Goal: Information Seeking & Learning: Learn about a topic

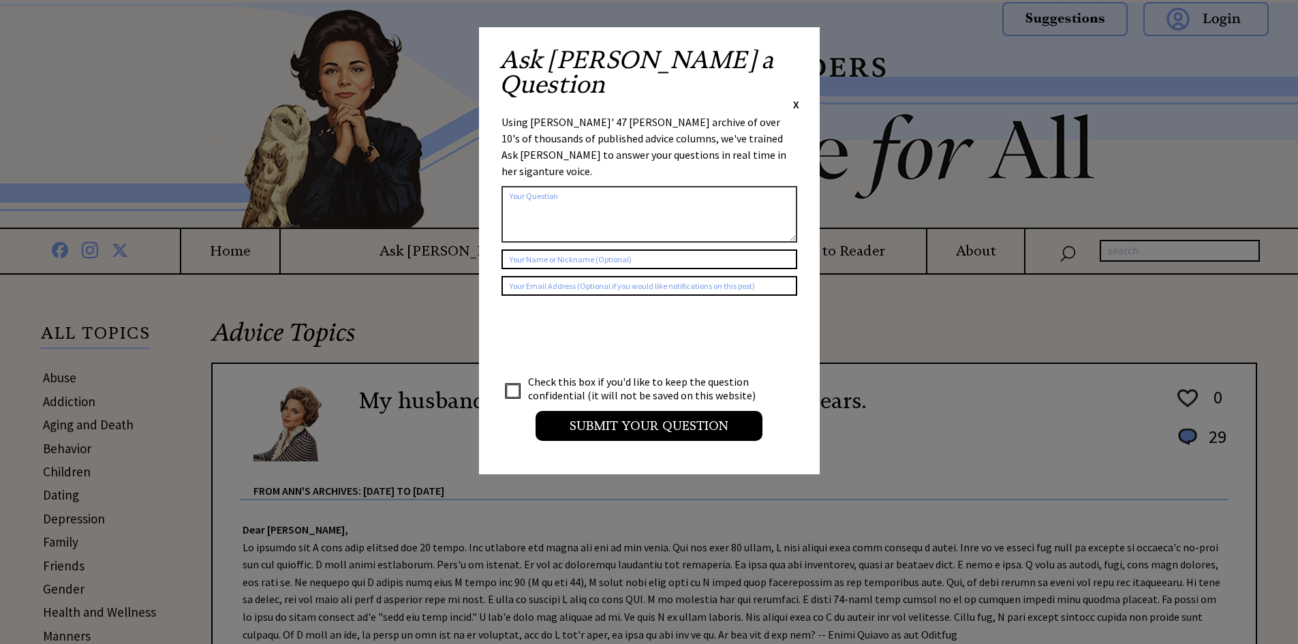
click at [797, 97] on span "X" at bounding box center [796, 104] width 6 height 14
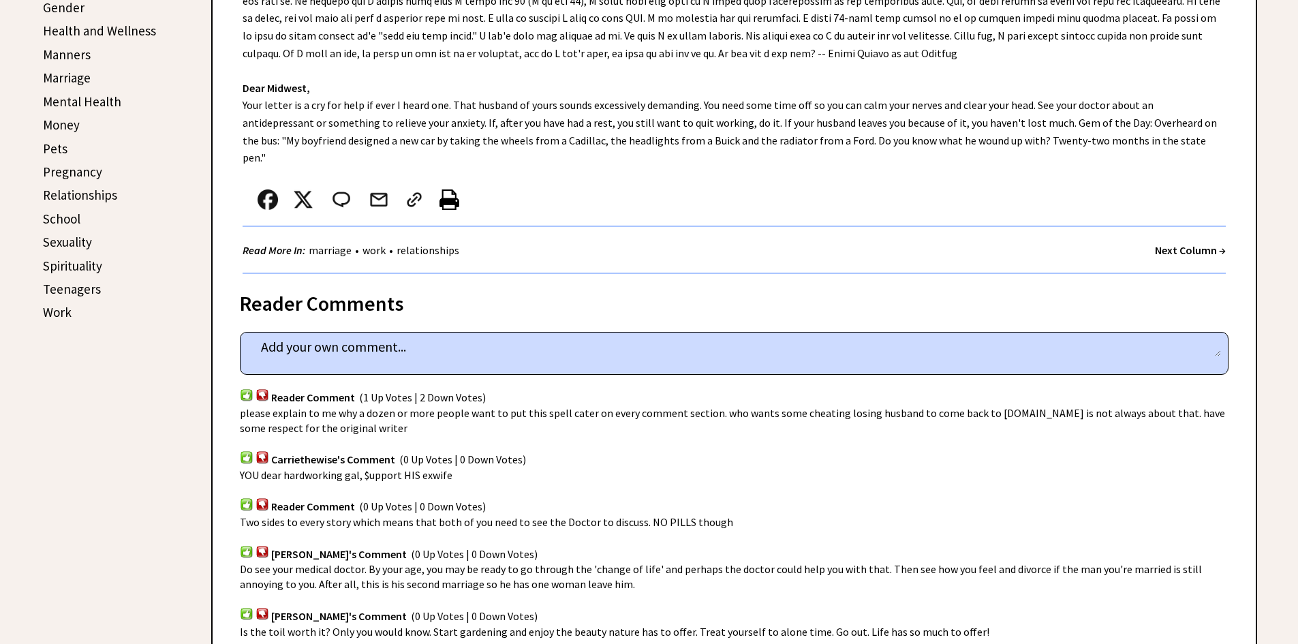
scroll to position [682, 0]
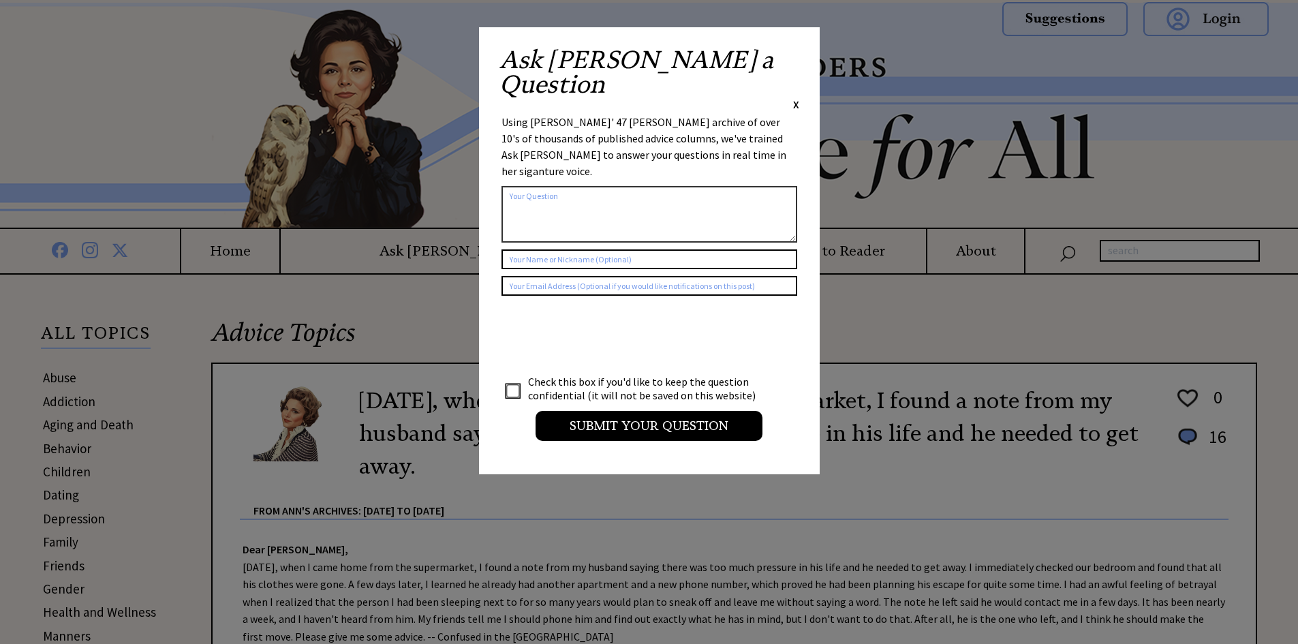
click at [799, 97] on span "X" at bounding box center [796, 104] width 6 height 14
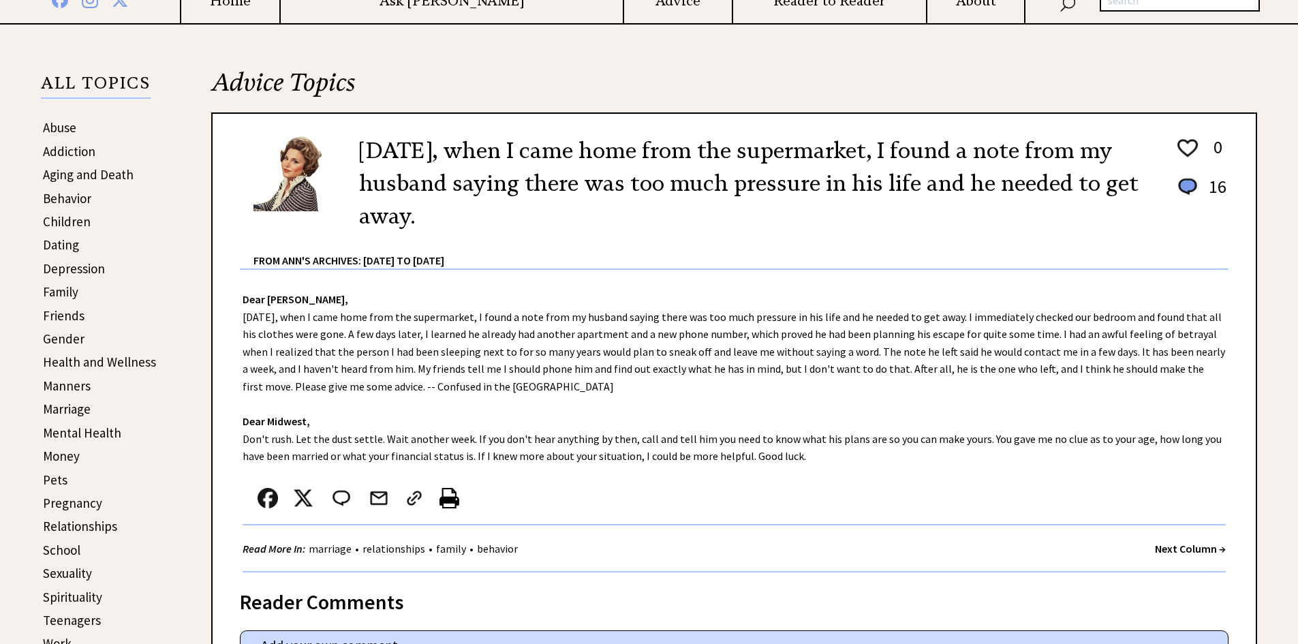
scroll to position [273, 0]
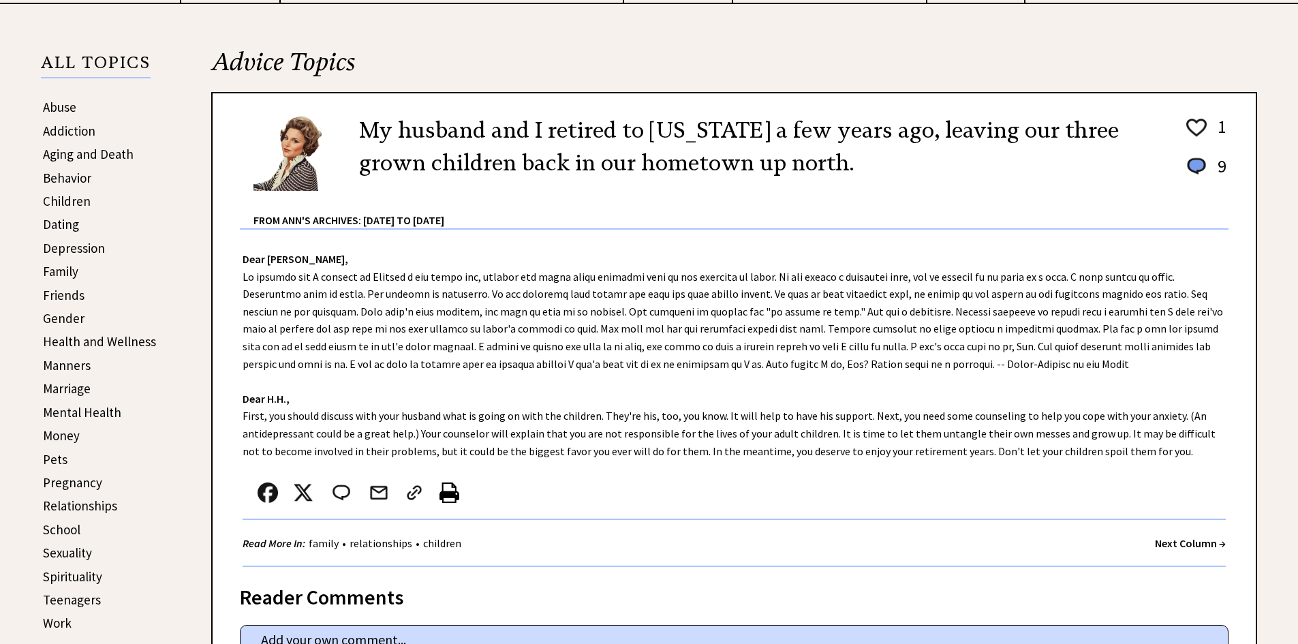
scroll to position [273, 0]
